Goal: Transaction & Acquisition: Purchase product/service

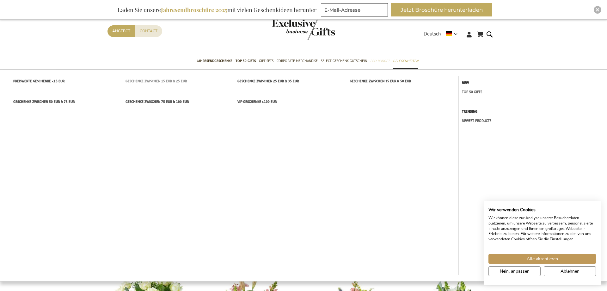
click at [193, 84] on link "Geschenke zwischen 15 EUR & 25 EUR" at bounding box center [175, 81] width 112 height 10
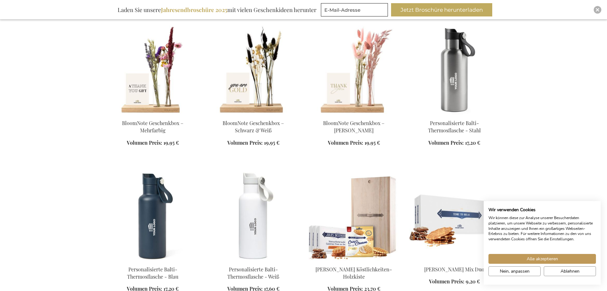
scroll to position [645, 0]
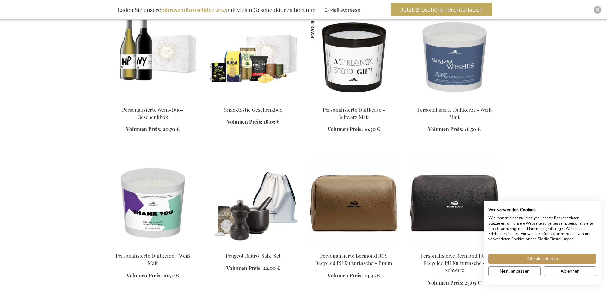
scroll to position [1096, 0]
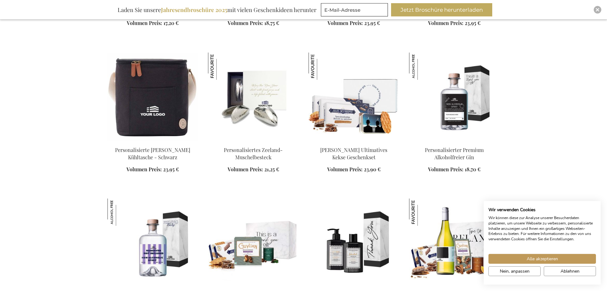
scroll to position [1870, 0]
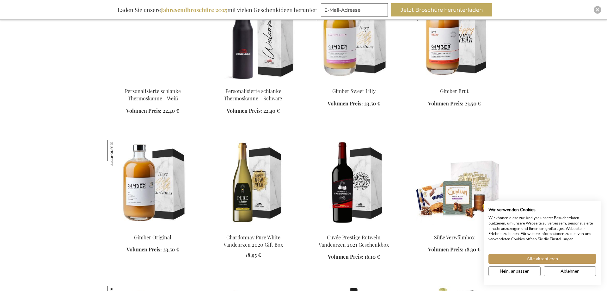
scroll to position [2386, 0]
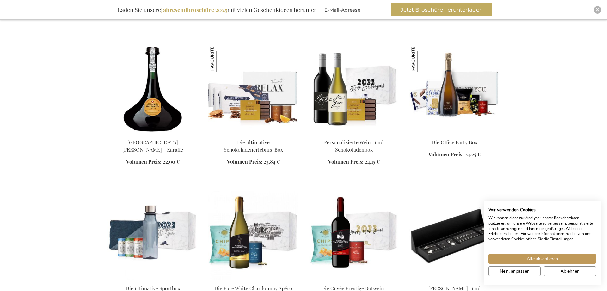
scroll to position [2870, 0]
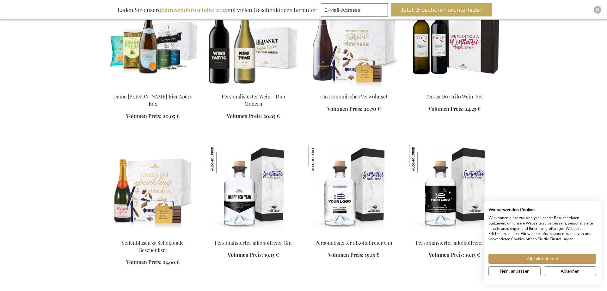
scroll to position [3353, 0]
